Goal: Task Accomplishment & Management: Use online tool/utility

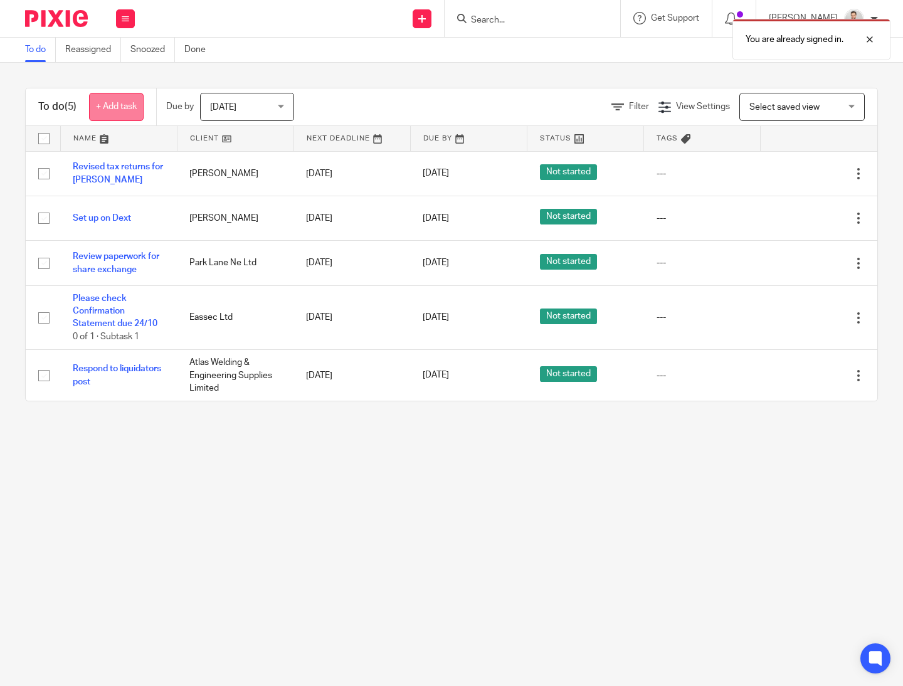
click at [119, 108] on link "+ Add task" at bounding box center [116, 107] width 55 height 28
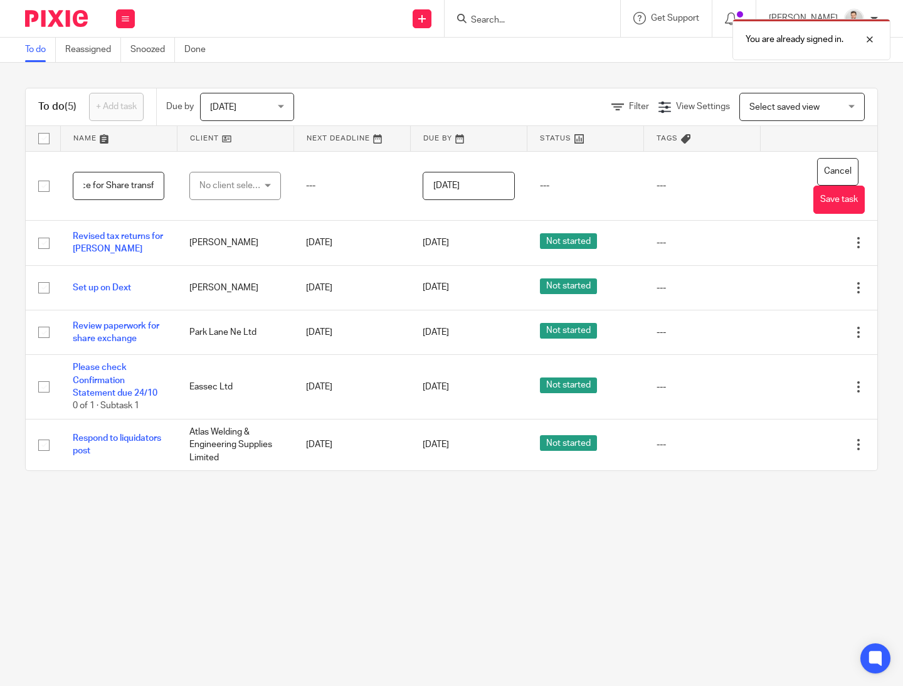
scroll to position [0, 51]
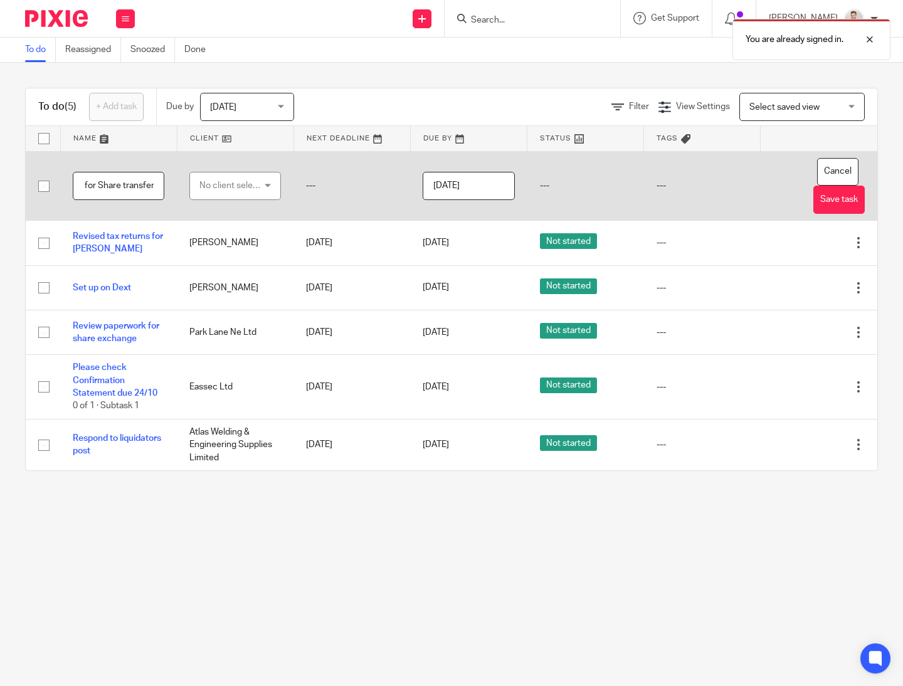
type input "Send invoice for Share transfer"
click at [250, 196] on div "No client selected" at bounding box center [231, 185] width 65 height 26
type input "rvvc"
click at [232, 249] on span "Rvvc Limited" at bounding box center [223, 249] width 51 height 9
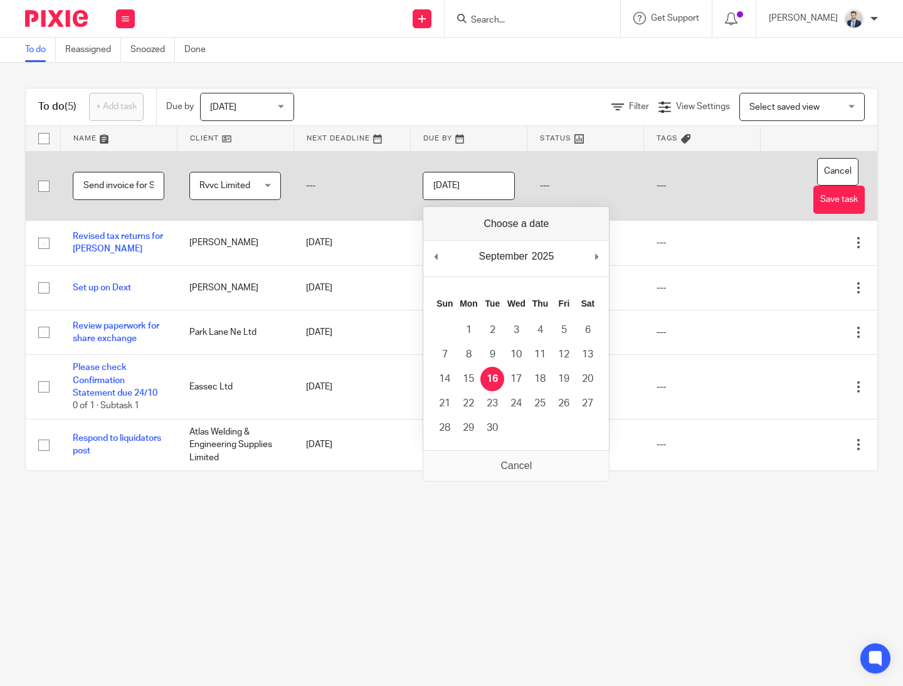
click at [458, 189] on input "[DATE]" at bounding box center [469, 186] width 92 height 28
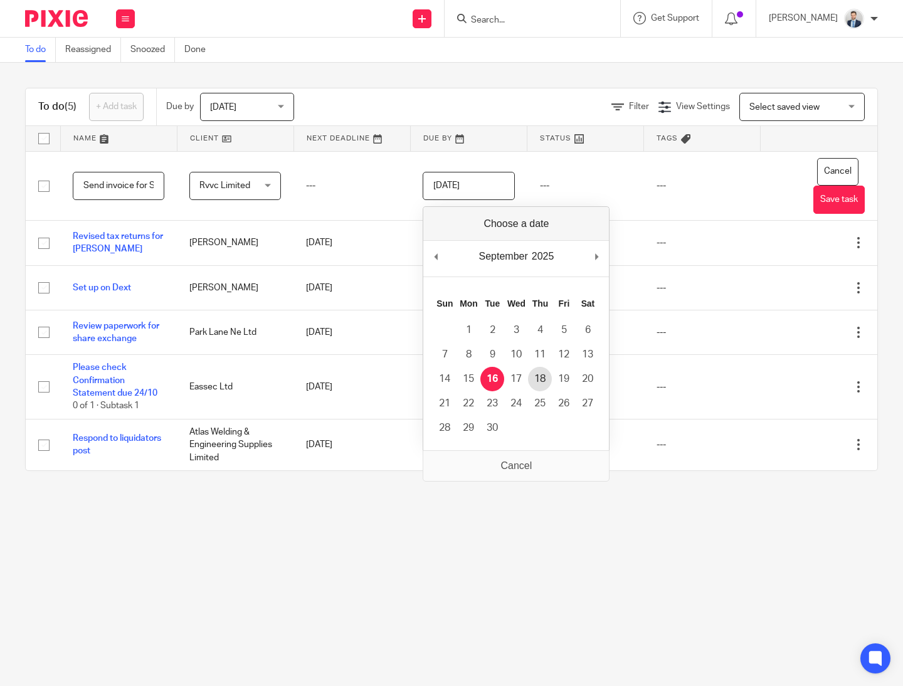
type input "2025-09-18"
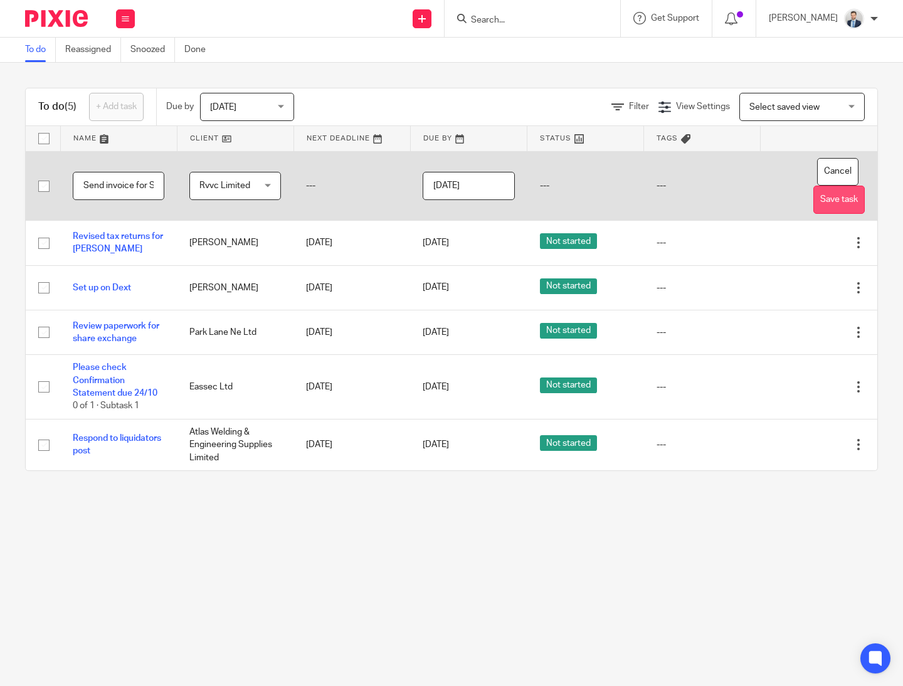
click at [836, 202] on button "Save task" at bounding box center [838, 200] width 51 height 28
